Goal: Information Seeking & Learning: Find contact information

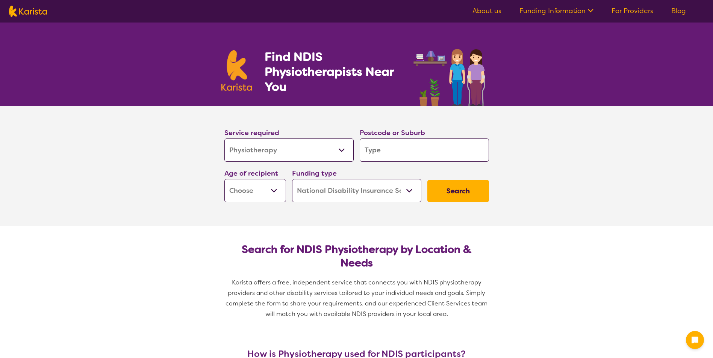
select select "Physiotherapy"
select select "NDIS"
select select "Physiotherapy"
select select "NDIS"
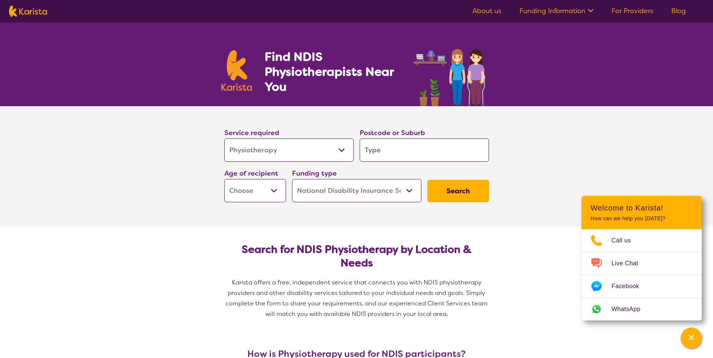
click at [385, 164] on div "Postcode or Suburb" at bounding box center [424, 144] width 135 height 41
click at [388, 152] on input "search" at bounding box center [424, 150] width 129 height 23
type input "5"
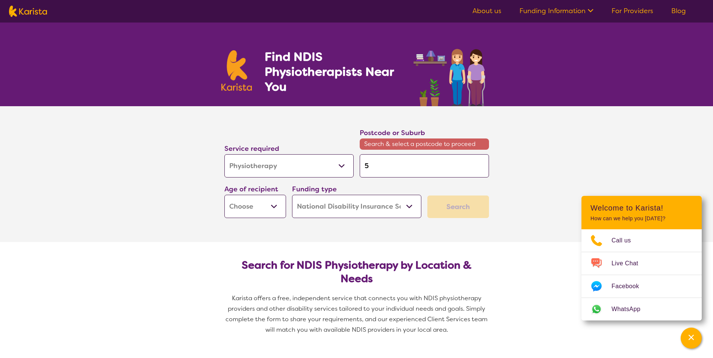
type input "52"
type input "525"
type input "5259"
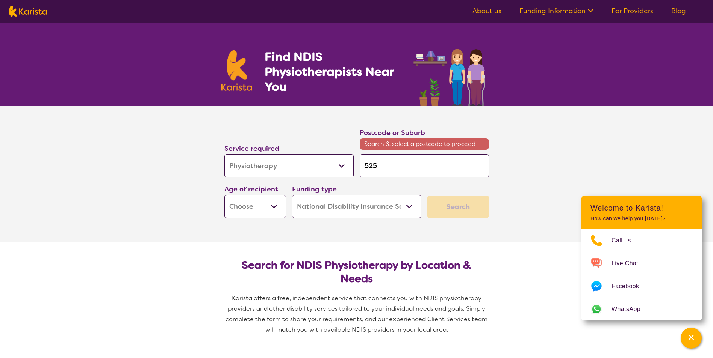
type input "5259"
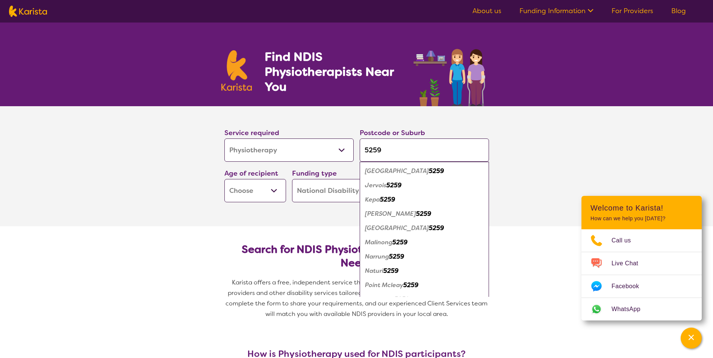
type input "5259"
click at [550, 145] on section "Service required Allied Health Assistant Assessment ([MEDICAL_DATA] or [MEDICAL…" at bounding box center [356, 166] width 713 height 120
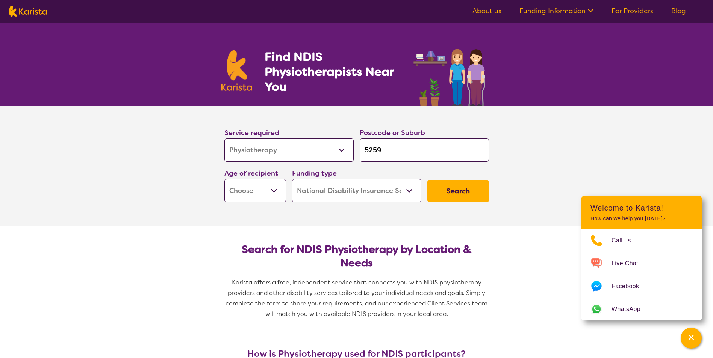
click at [341, 149] on select "Allied Health Assistant Assessment ([MEDICAL_DATA] or [MEDICAL_DATA]) Behaviour…" at bounding box center [288, 150] width 129 height 23
click at [224, 139] on select "Allied Health Assistant Assessment ([MEDICAL_DATA] or [MEDICAL_DATA]) Behaviour…" at bounding box center [288, 150] width 129 height 23
click at [272, 193] on select "Early Childhood - 0 to 9 Child - 10 to 11 Adolescent - 12 to 17 Adult - 18 to 6…" at bounding box center [255, 190] width 62 height 23
select select "AD"
click at [224, 179] on select "Early Childhood - 0 to 9 Child - 10 to 11 Adolescent - 12 to 17 Adult - 18 to 6…" at bounding box center [255, 190] width 62 height 23
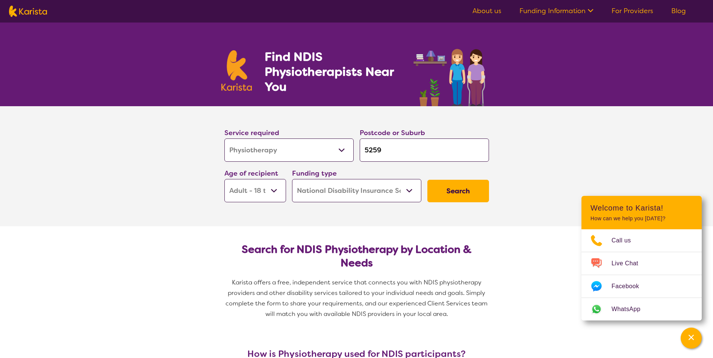
select select "AD"
click at [384, 198] on select "Home Care Package (HCP) National Disability Insurance Scheme (NDIS) I don't know" at bounding box center [356, 190] width 129 height 23
click at [292, 179] on select "Home Care Package (HCP) National Disability Insurance Scheme (NDIS) I don't know" at bounding box center [356, 190] width 129 height 23
click at [466, 194] on button "Search" at bounding box center [458, 191] width 62 height 23
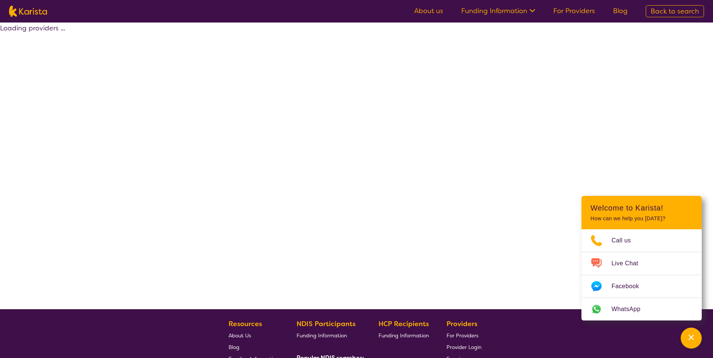
select select "NDIS"
select select "Physiotherapy"
select select "AD"
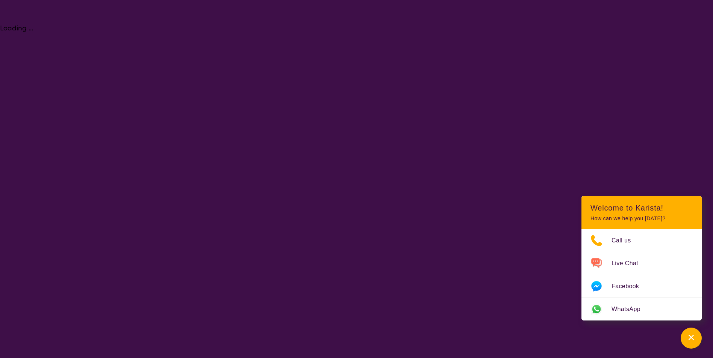
select select "Physiotherapy"
select select "AD"
select select "NDIS"
select select "Physiotherapy"
select select "AD"
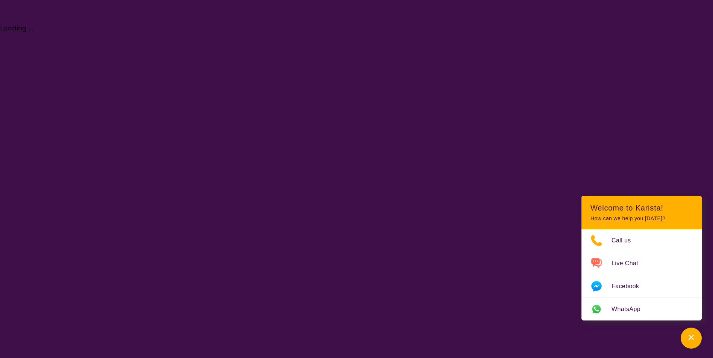
select select "NDIS"
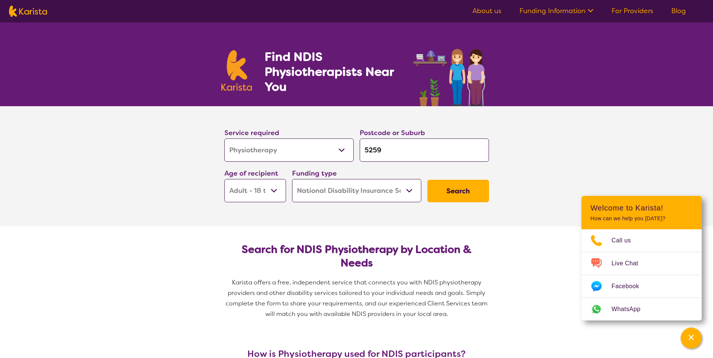
drag, startPoint x: 384, startPoint y: 140, endPoint x: 388, endPoint y: 144, distance: 5.3
click at [388, 144] on input "5259" at bounding box center [424, 150] width 129 height 23
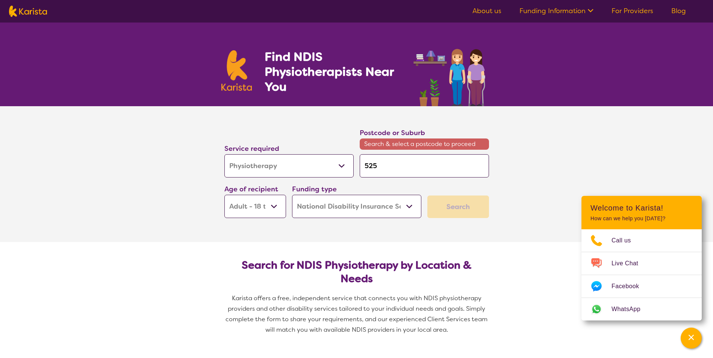
type input "525"
type input "52"
type input "5"
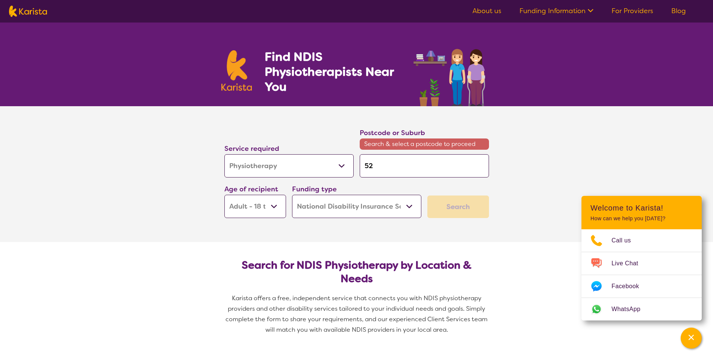
type input "5"
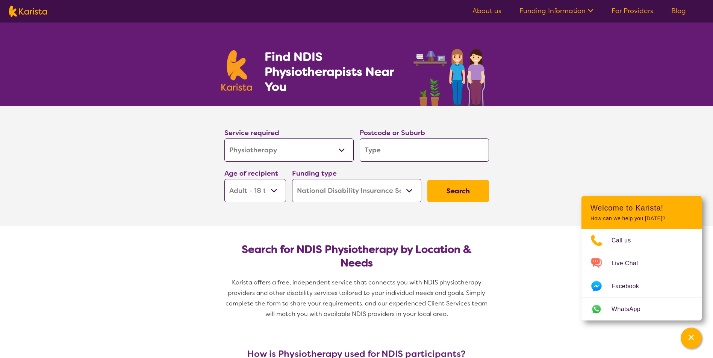
type input "m"
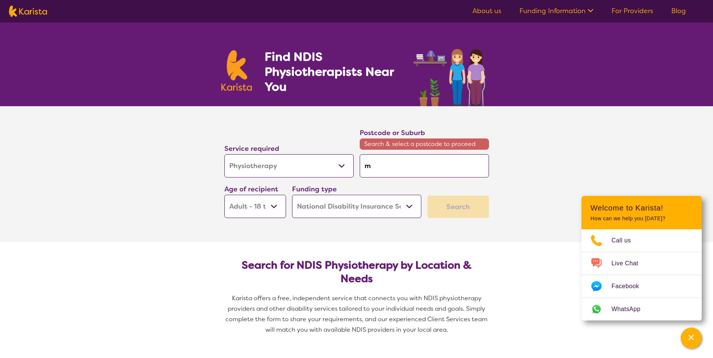
type input "mu"
type input "m"
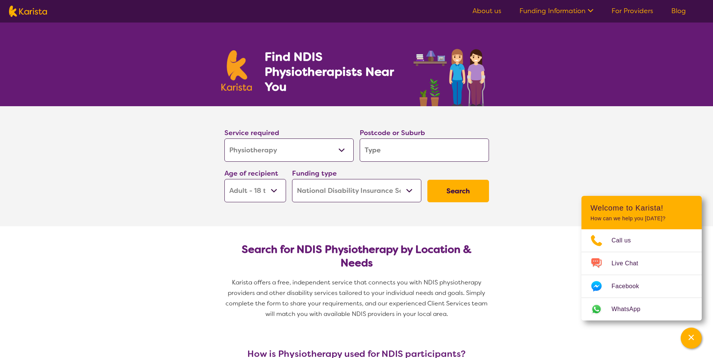
type input "5"
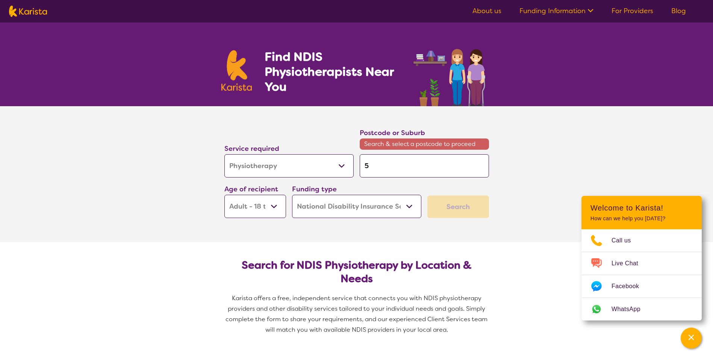
type input "52"
type input "525"
type input "5259"
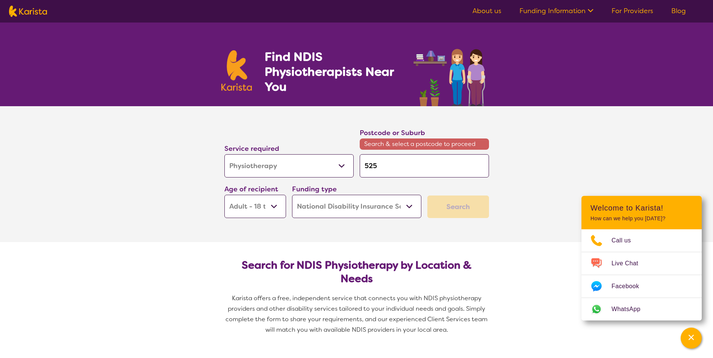
type input "5259"
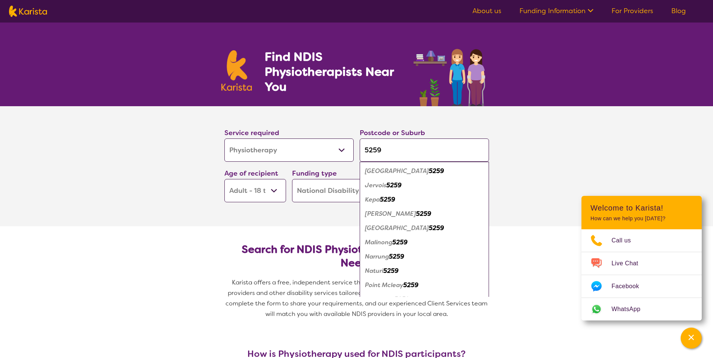
click at [392, 188] on em "5259" at bounding box center [393, 185] width 15 height 8
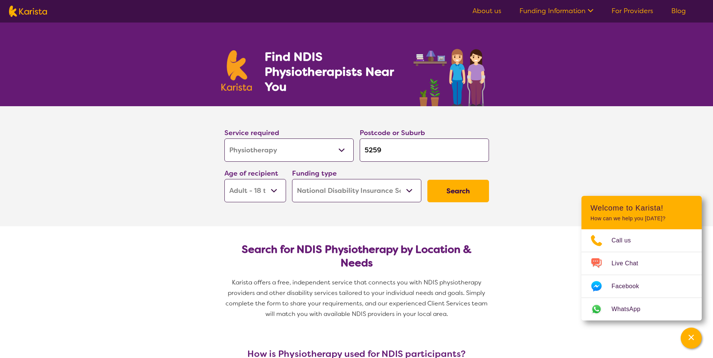
click at [467, 187] on button "Search" at bounding box center [458, 191] width 62 height 23
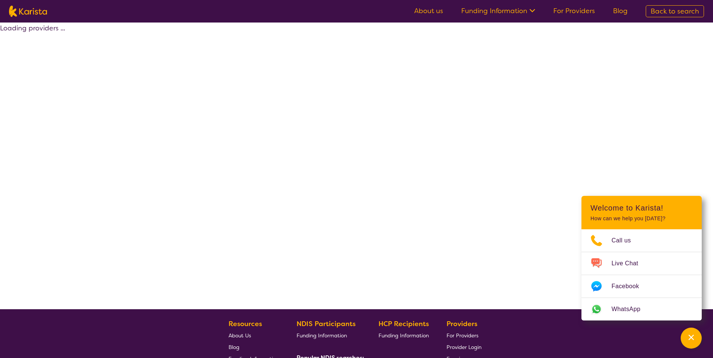
select select "NDIS"
select select "Physiotherapy"
select select "AD"
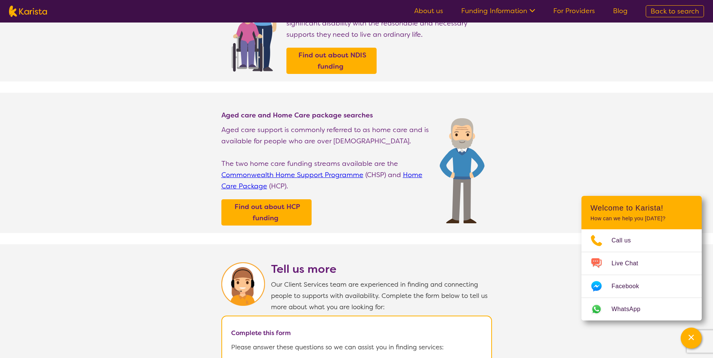
scroll to position [38, 0]
